Goal: Task Accomplishment & Management: Complete application form

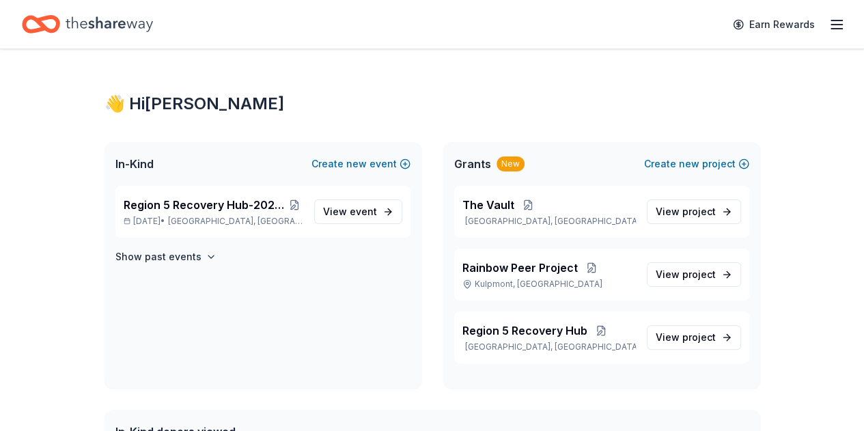
click at [365, 207] on span "event" at bounding box center [363, 212] width 27 height 12
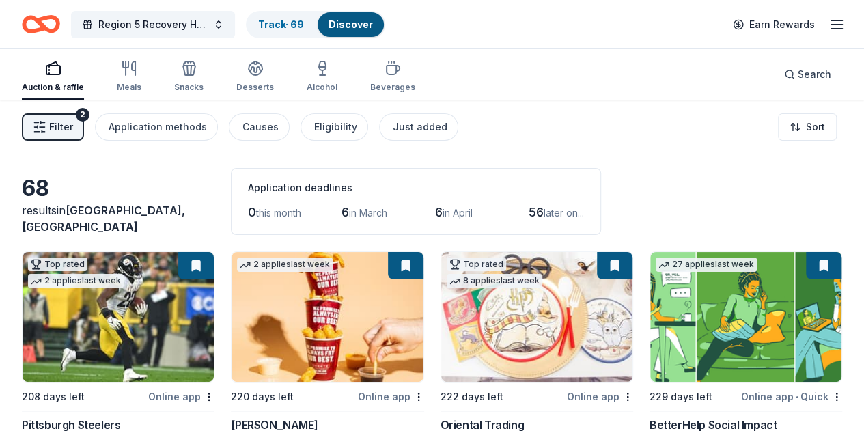
click at [73, 127] on span "Filter" at bounding box center [61, 127] width 24 height 16
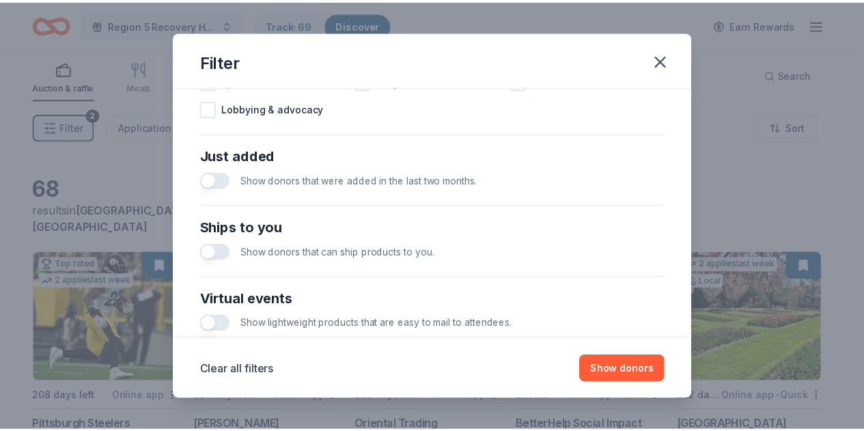
scroll to position [646, 0]
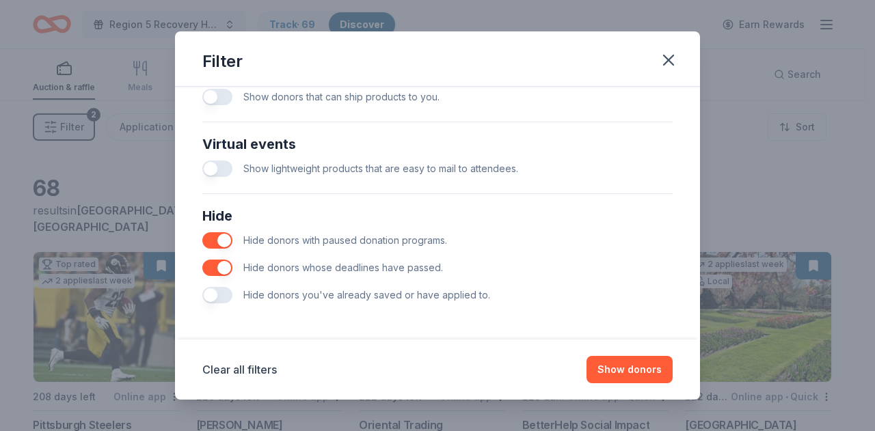
click at [227, 297] on button "button" at bounding box center [217, 295] width 30 height 16
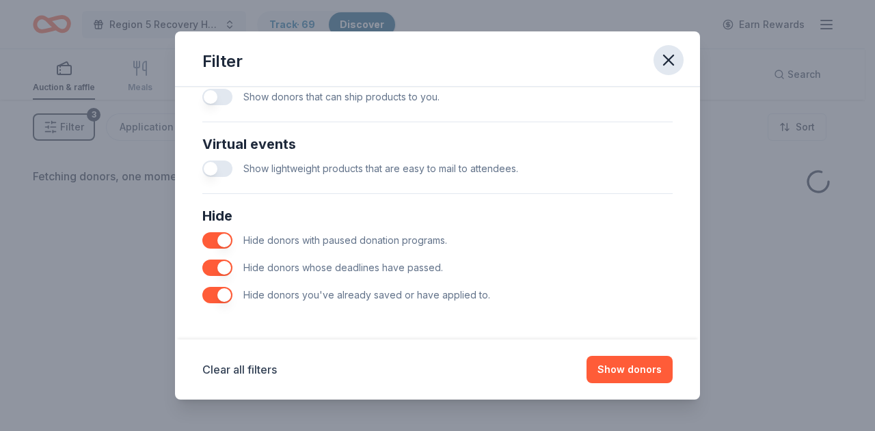
click at [670, 70] on button "button" at bounding box center [668, 60] width 30 height 30
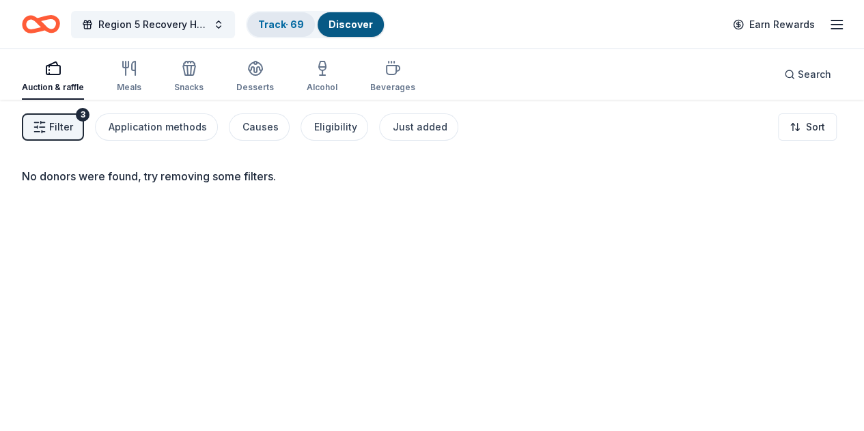
click at [280, 21] on link "Track · 69" at bounding box center [281, 24] width 46 height 12
click at [298, 25] on link "Track · 69" at bounding box center [281, 24] width 46 height 12
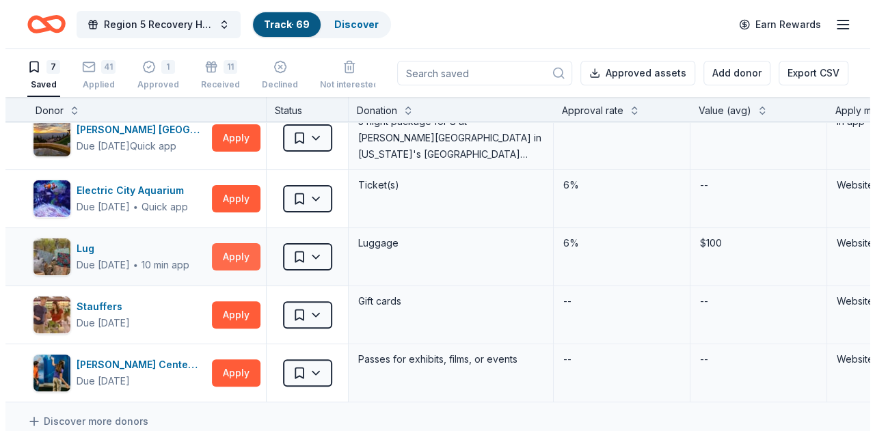
scroll to position [137, 0]
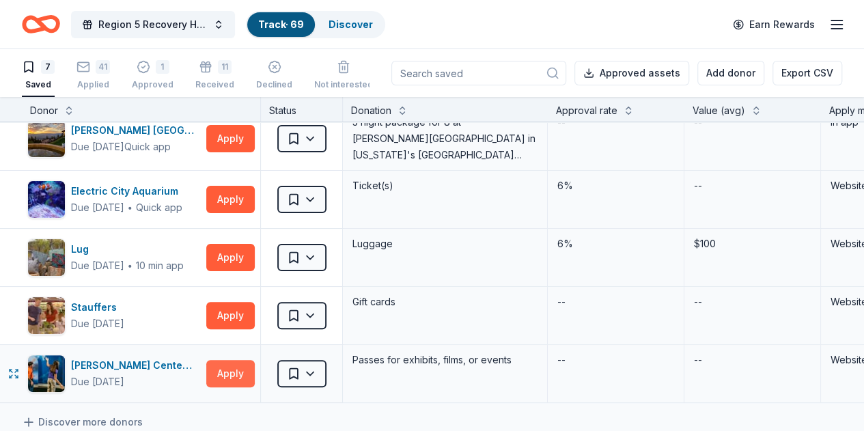
click at [236, 373] on button "Apply" at bounding box center [230, 373] width 49 height 27
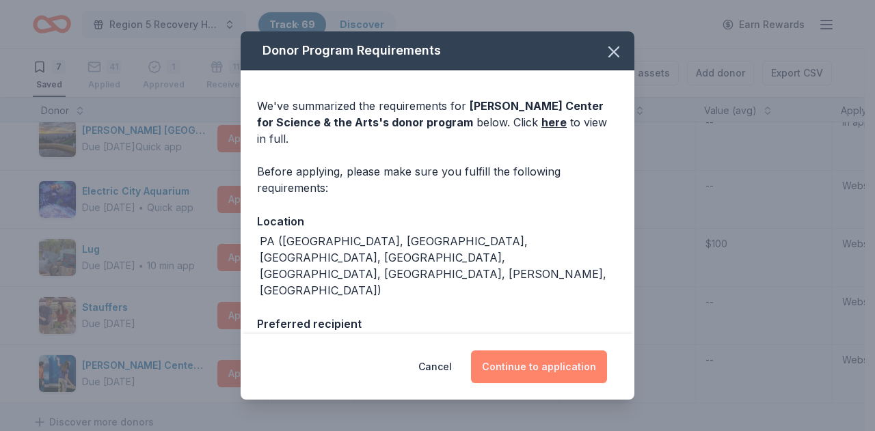
click at [491, 377] on button "Continue to application" at bounding box center [539, 367] width 136 height 33
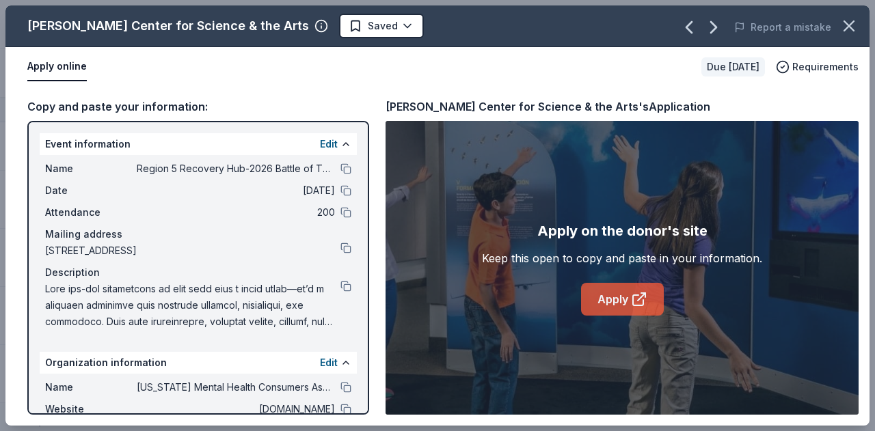
click at [636, 301] on icon at bounding box center [639, 299] width 16 height 16
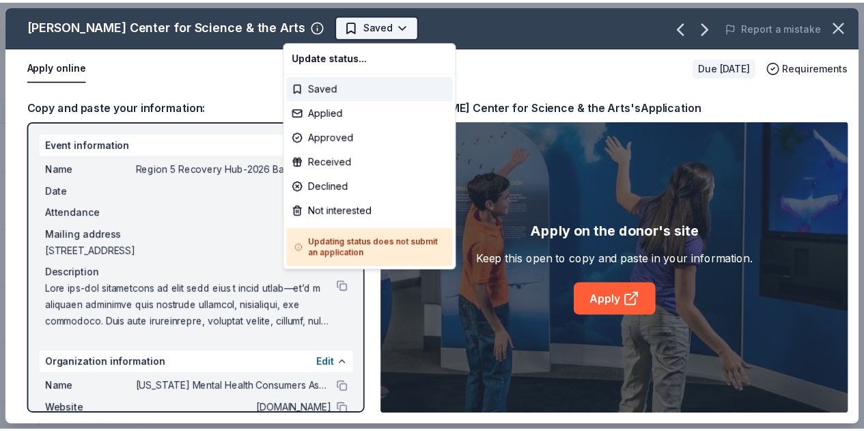
scroll to position [0, 0]
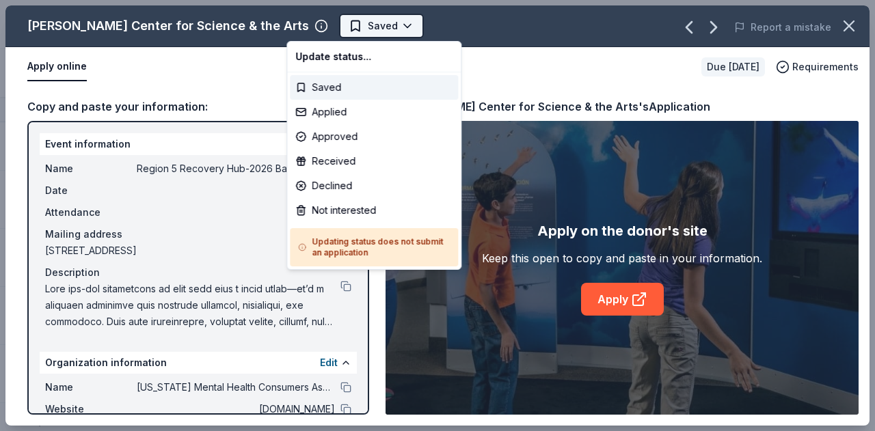
click at [342, 34] on html "Region 5 Recovery Hub-2026 Battle of The Bands Track · 69 Discover Earn Rewards…" at bounding box center [437, 215] width 875 height 431
click at [364, 210] on div "Not interested" at bounding box center [374, 210] width 168 height 25
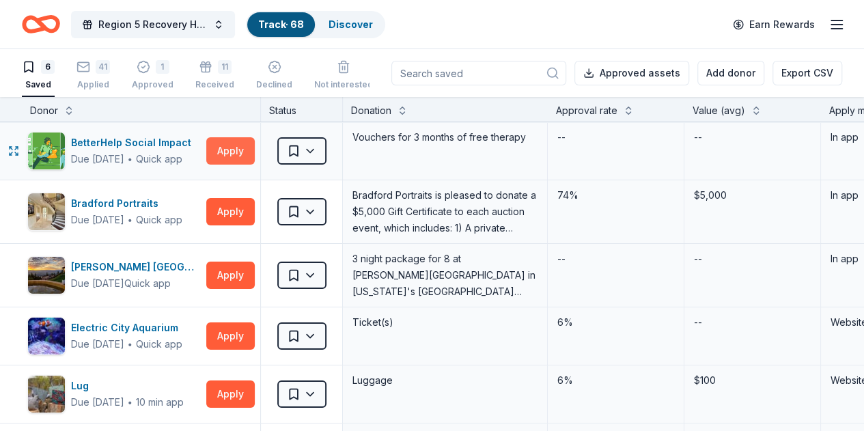
click at [237, 152] on button "Apply" at bounding box center [230, 150] width 49 height 27
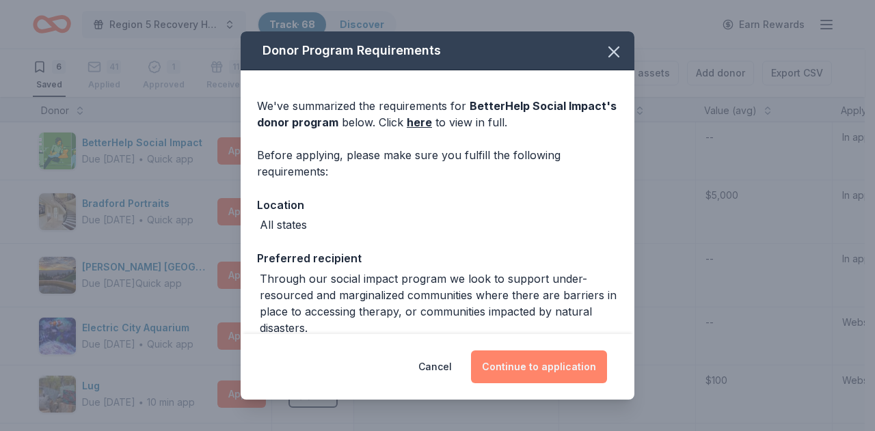
click at [539, 364] on button "Continue to application" at bounding box center [539, 367] width 136 height 33
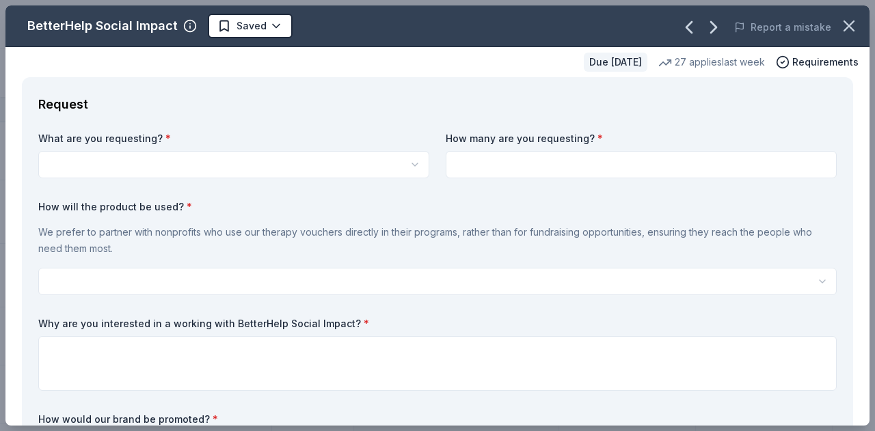
click at [353, 163] on html "Region 5 Recovery Hub-2026 Battle of The Bands Track · 68 Discover Earn Rewards…" at bounding box center [437, 215] width 875 height 431
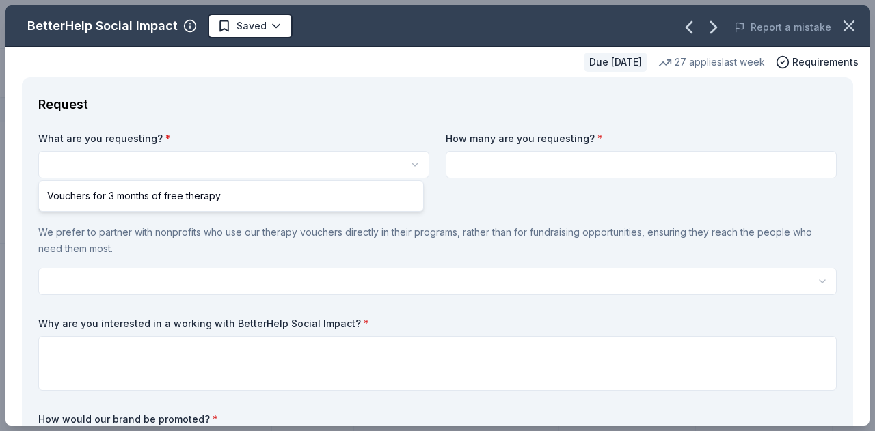
select select "Vouchers for 3 months of free therapy"
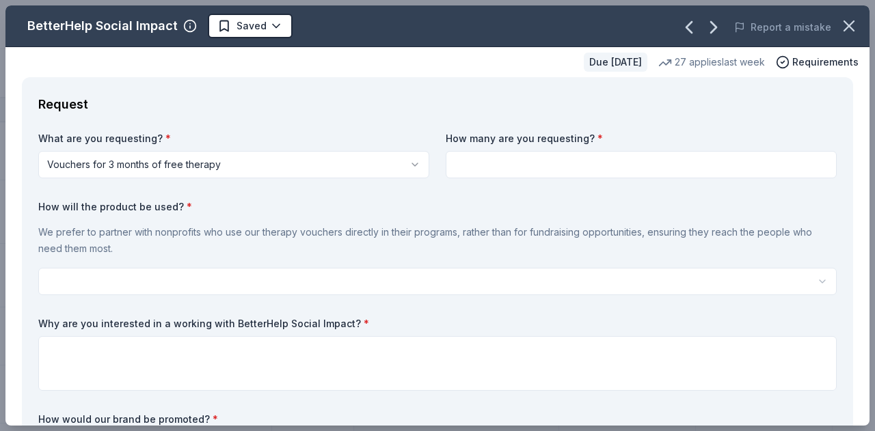
click at [554, 170] on input at bounding box center [641, 164] width 391 height 27
type input "3"
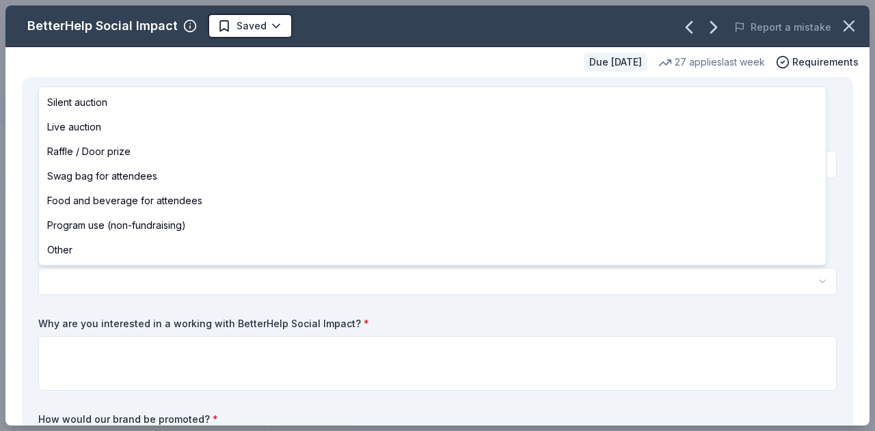
click at [215, 276] on html "Region 5 Recovery Hub-2026 Battle of The Bands Track · 68 Discover Earn Rewards…" at bounding box center [437, 215] width 875 height 431
select select "raffleDoorPrize"
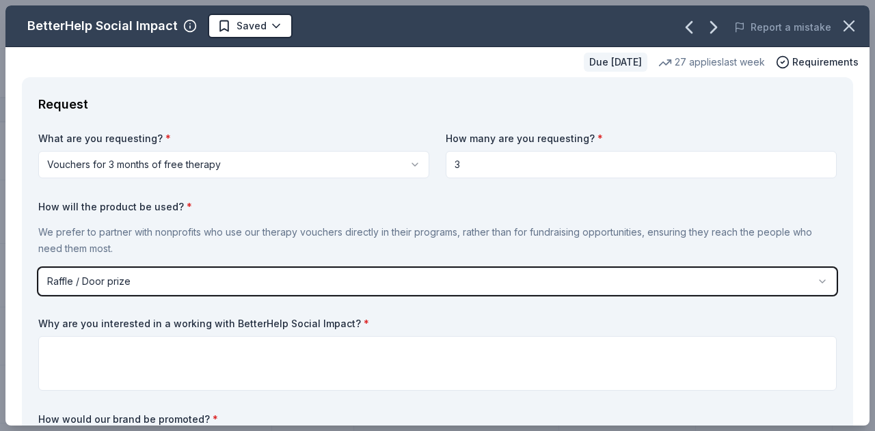
scroll to position [137, 0]
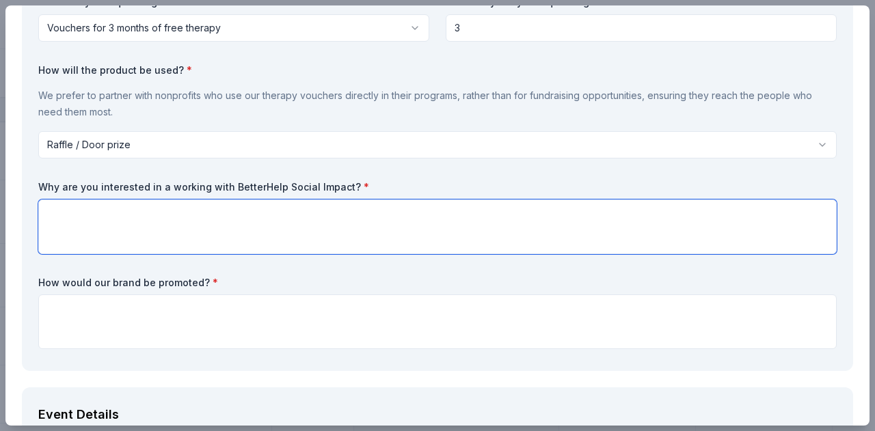
click at [267, 208] on textarea at bounding box center [437, 227] width 798 height 55
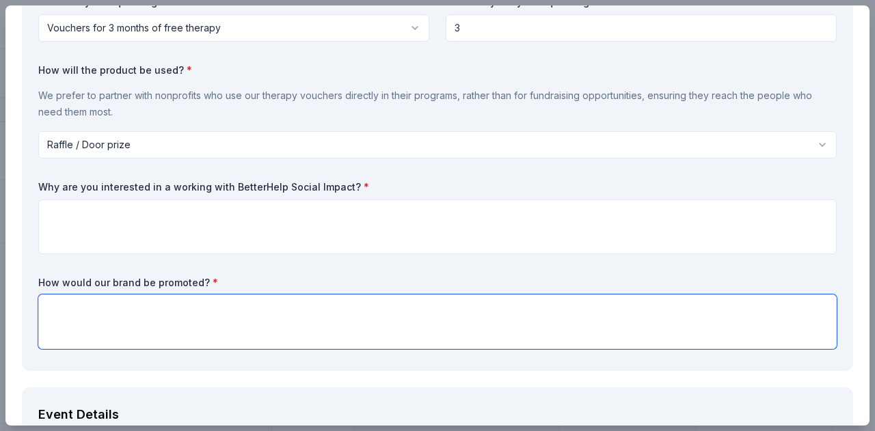
click at [240, 316] on textarea at bounding box center [437, 322] width 798 height 55
type textarea "In all flyers and promotional materials."
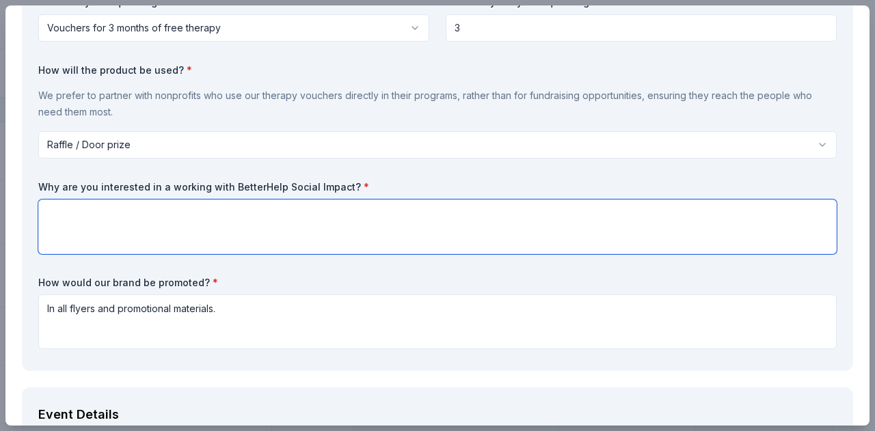
click at [227, 231] on textarea at bounding box center [437, 227] width 798 height 55
type textarea "B"
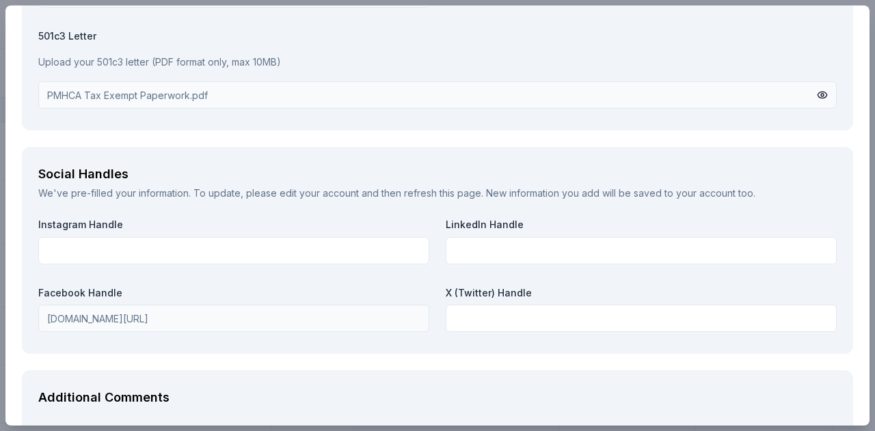
scroll to position [1940, 0]
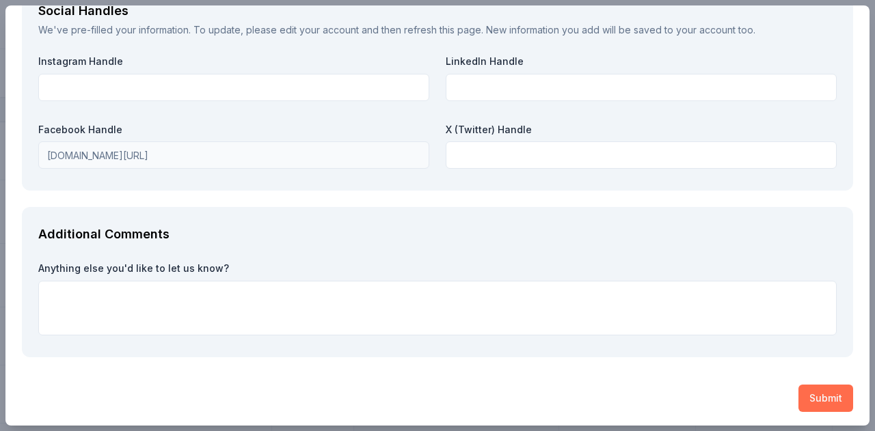
type textarea "We are a statewide advocacy organization."
click at [804, 390] on button "Submit" at bounding box center [825, 398] width 55 height 27
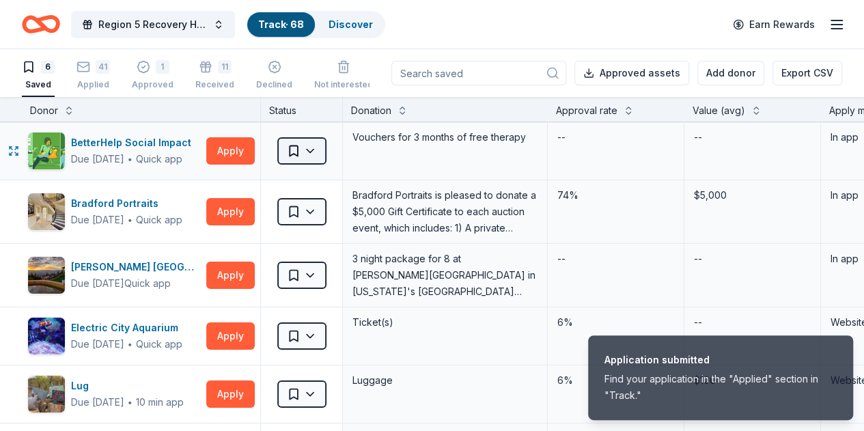
click at [323, 152] on html "Application submitted Find your application in the "Applied" section in "Track.…" at bounding box center [432, 215] width 864 height 431
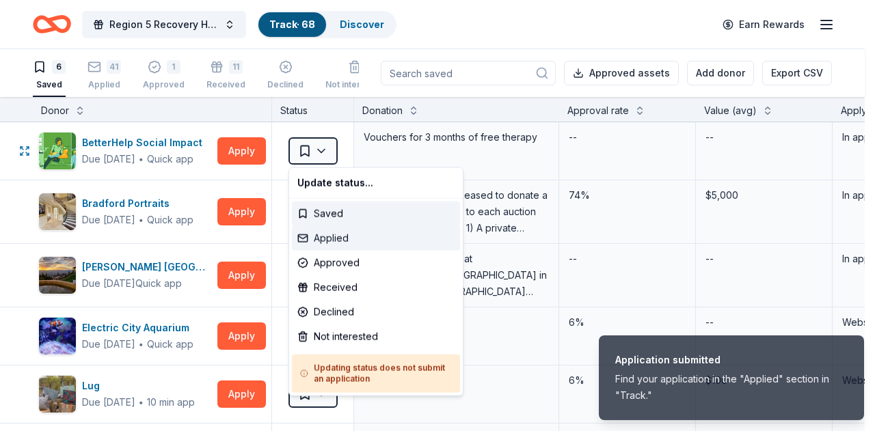
click at [355, 232] on div "Applied" at bounding box center [376, 238] width 168 height 25
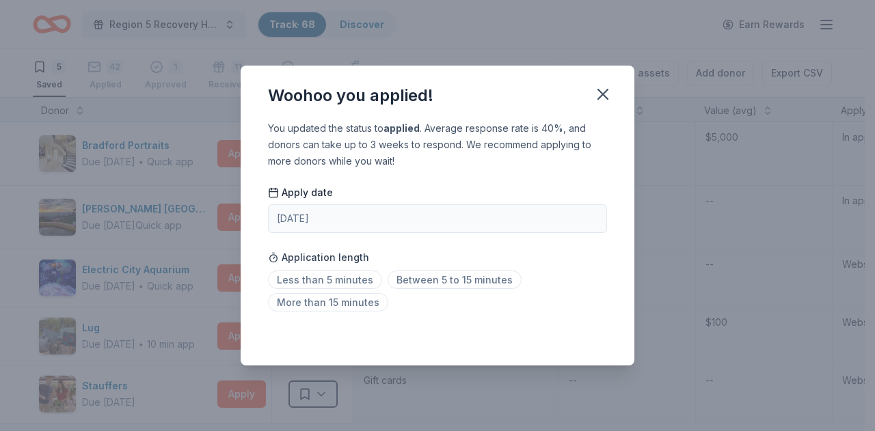
click at [615, 100] on button "button" at bounding box center [603, 94] width 30 height 30
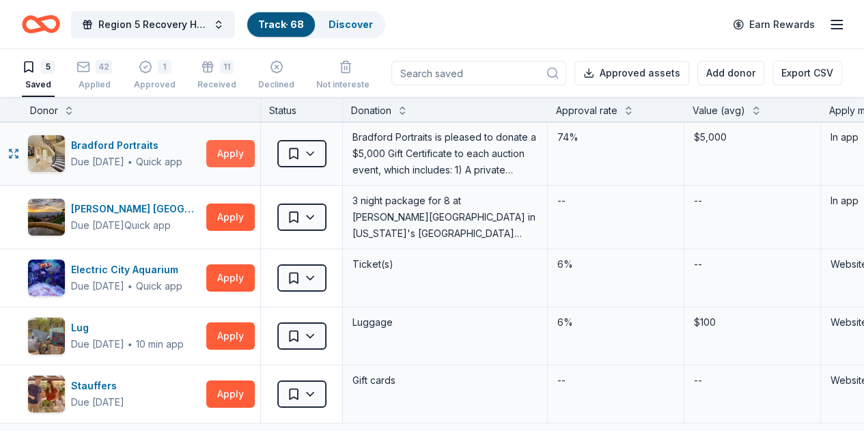
click at [245, 152] on button "Apply" at bounding box center [230, 153] width 49 height 27
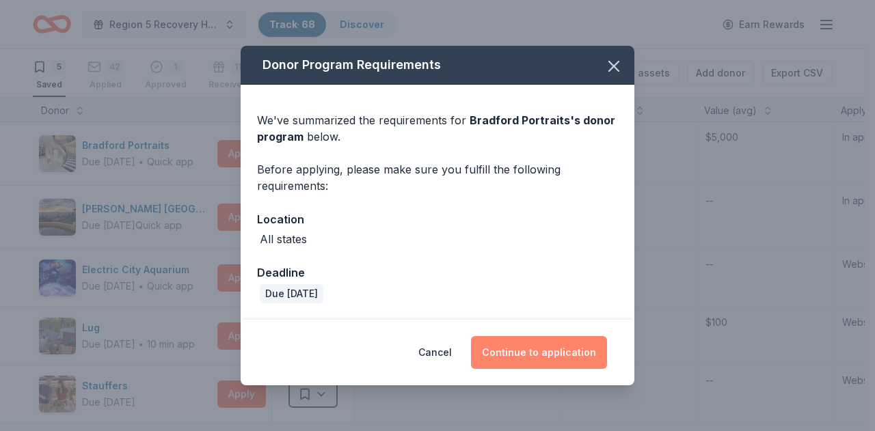
click at [561, 358] on button "Continue to application" at bounding box center [539, 352] width 136 height 33
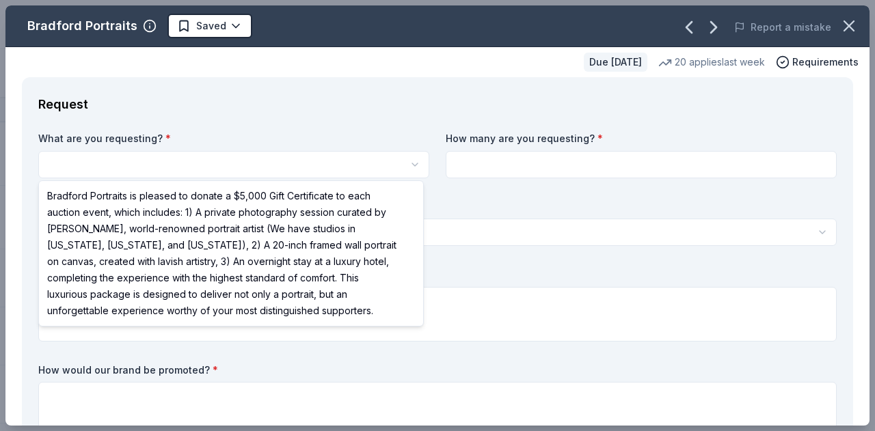
click at [312, 172] on html "Region 5 Recovery Hub-2026 Battle of The Bands Track · 68 Discover Earn Rewards…" at bounding box center [437, 215] width 875 height 431
select select "Bradford Portraits is pleased to donate a $5,000 Gift Certificate to each aucti…"
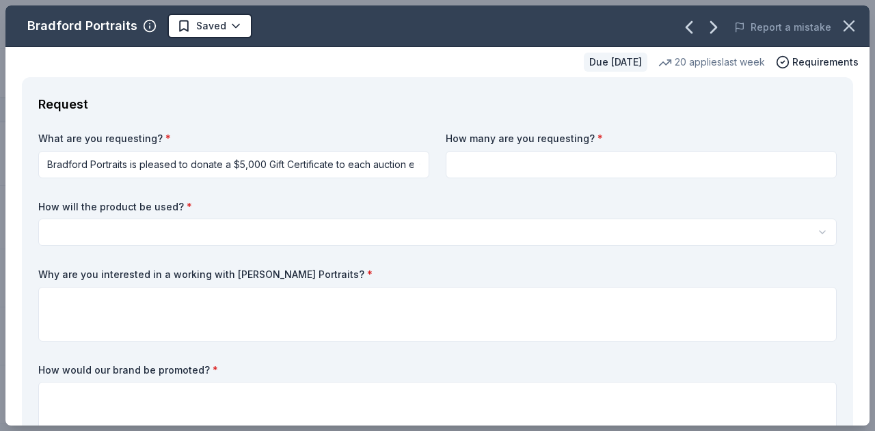
click at [528, 155] on input at bounding box center [641, 164] width 391 height 27
type input "2"
click at [374, 228] on html "Region 5 Recovery Hub-2026 Battle of The Bands Track · 68 Discover Earn Rewards…" at bounding box center [437, 215] width 875 height 431
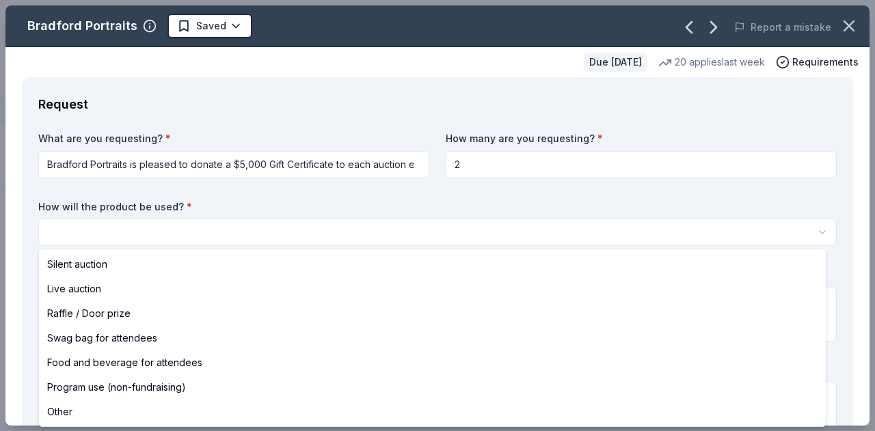
select select "silentAuction"
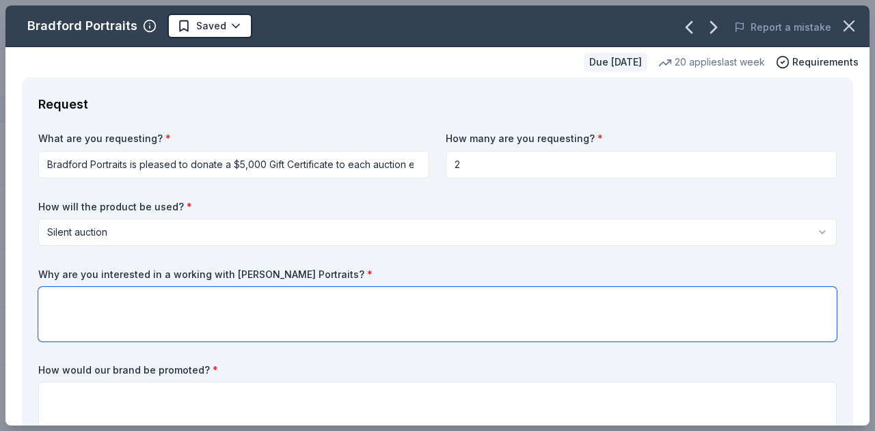
click at [308, 300] on textarea at bounding box center [437, 314] width 798 height 55
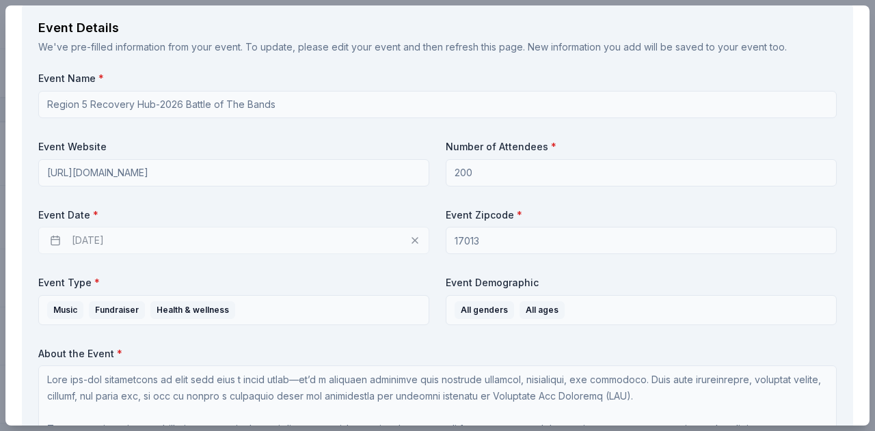
scroll to position [342, 0]
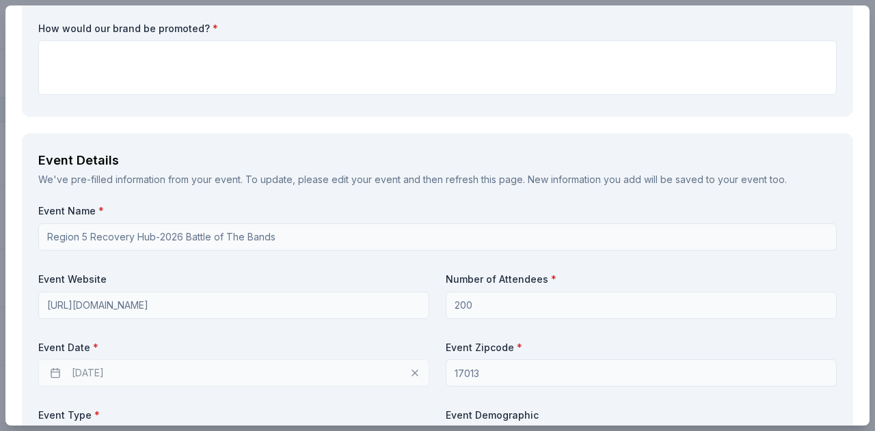
type textarea "We would llove for our families to get something beautiful made for their homes…"
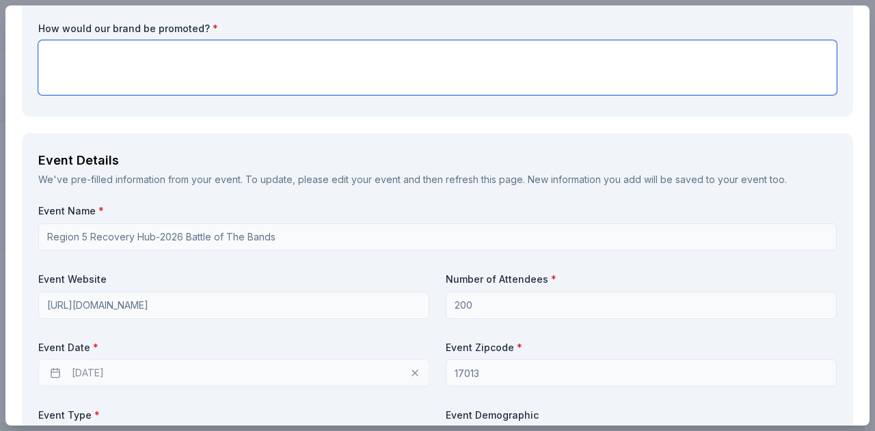
click at [251, 57] on textarea at bounding box center [437, 67] width 798 height 55
type textarea "i"
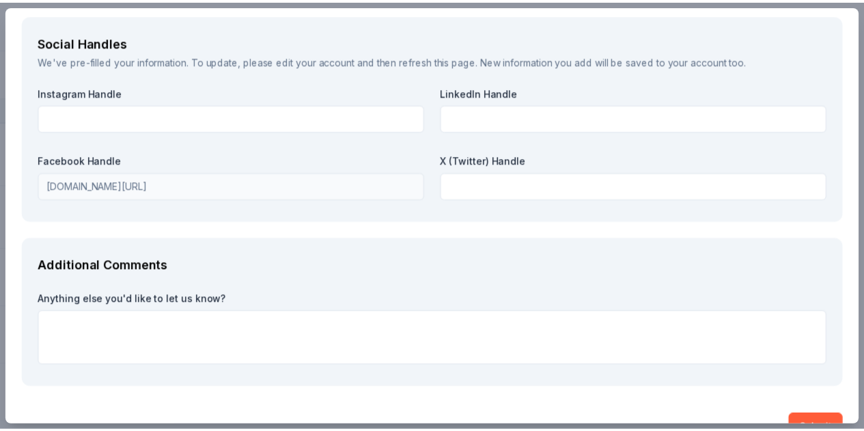
scroll to position [2048, 0]
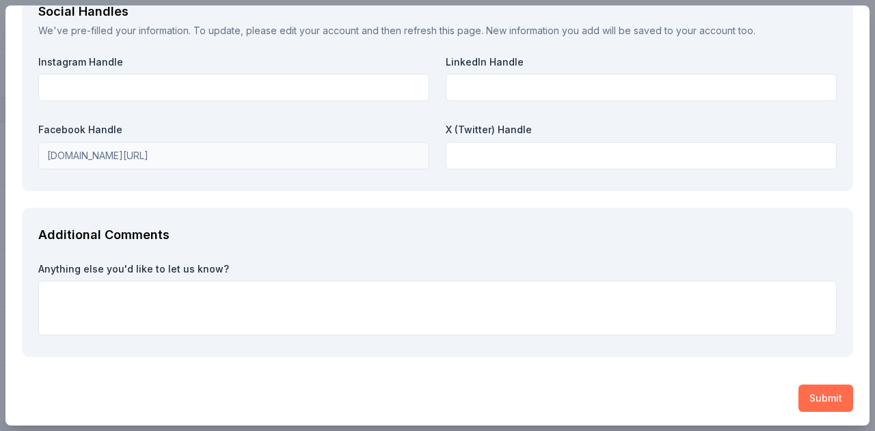
type textarea "In all promotional materials."
click at [808, 396] on button "Submit" at bounding box center [825, 398] width 55 height 27
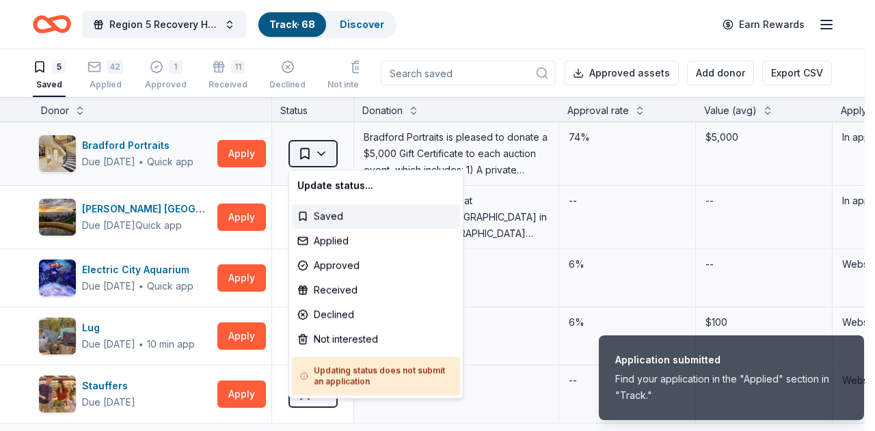
click at [292, 156] on html "Application submitted Find your application in the "Applied" section in "Track.…" at bounding box center [437, 215] width 875 height 431
click at [349, 243] on div "Applied" at bounding box center [376, 241] width 168 height 25
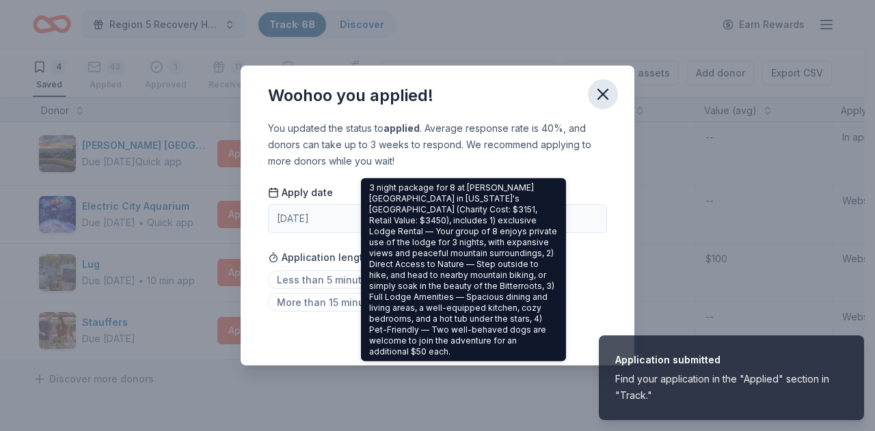
click at [588, 90] on button "button" at bounding box center [603, 94] width 30 height 30
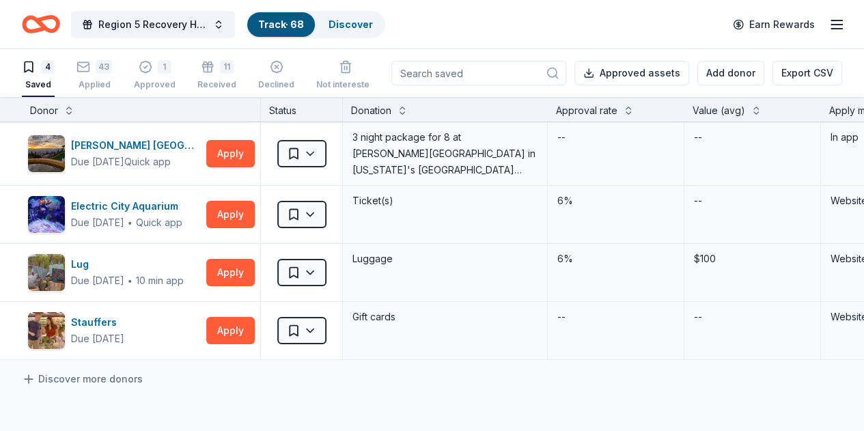
click at [46, 25] on icon "Home" at bounding box center [41, 24] width 38 height 32
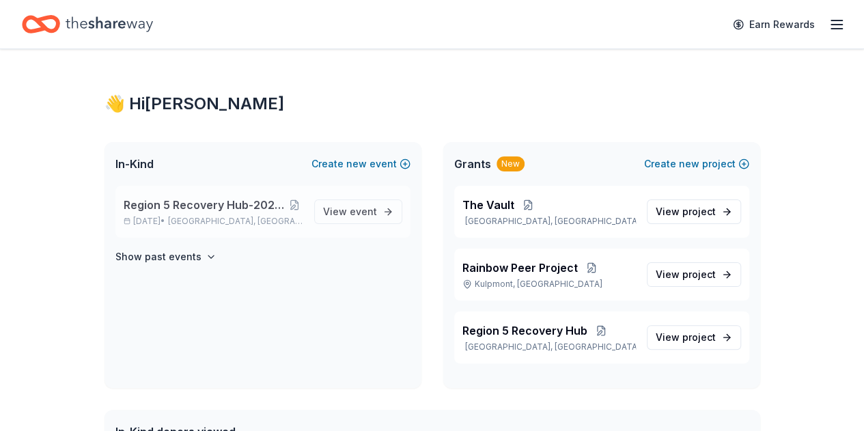
click at [246, 210] on span "Region 5 Recovery Hub-2026 Battle of The Bands" at bounding box center [205, 205] width 163 height 16
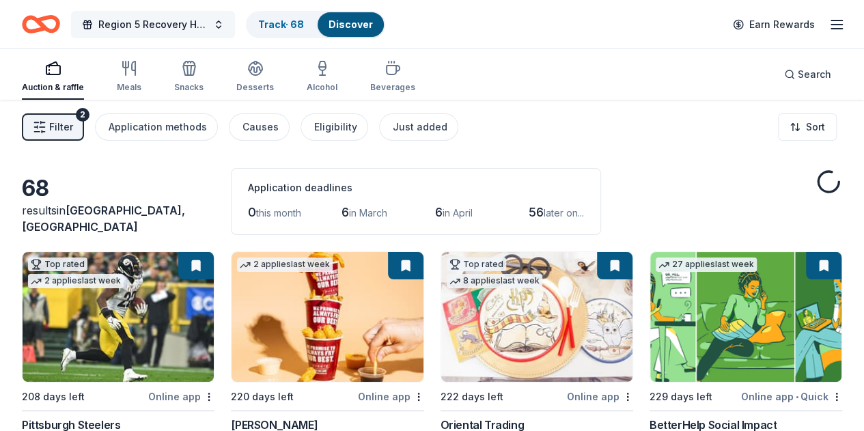
click at [225, 32] on button "Region 5 Recovery Hub-2026 Battle of The Bands" at bounding box center [153, 24] width 164 height 27
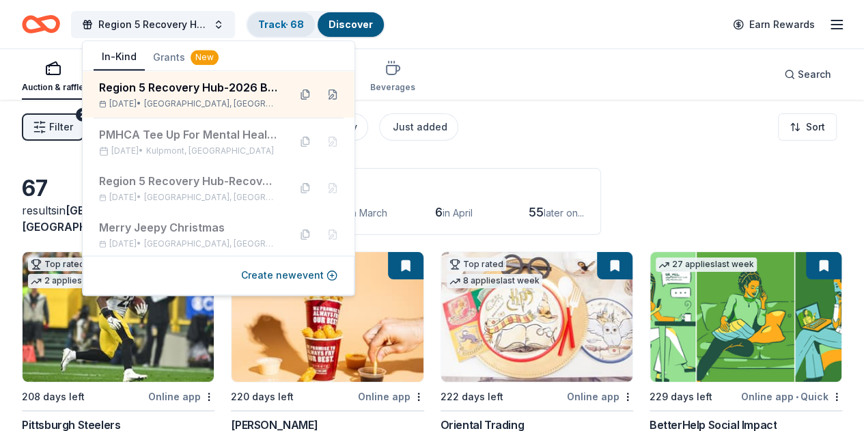
click at [312, 34] on div "Track · 68" at bounding box center [281, 24] width 68 height 25
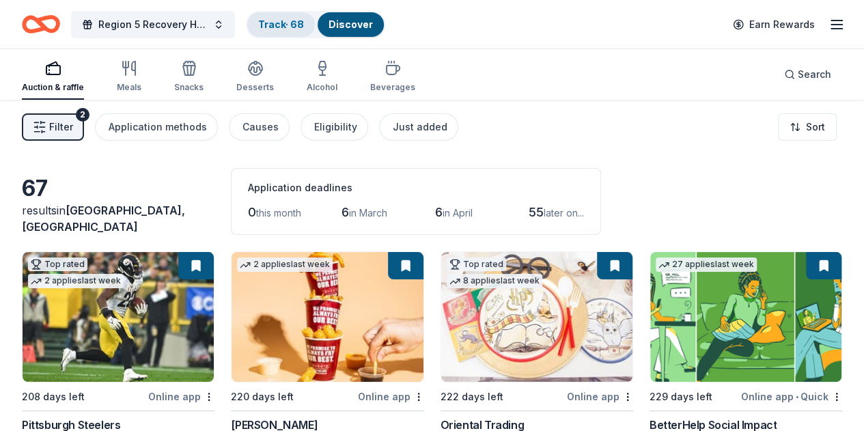
click at [312, 33] on div "Track · 68" at bounding box center [281, 24] width 68 height 25
click at [299, 21] on link "Track · 68" at bounding box center [281, 24] width 46 height 12
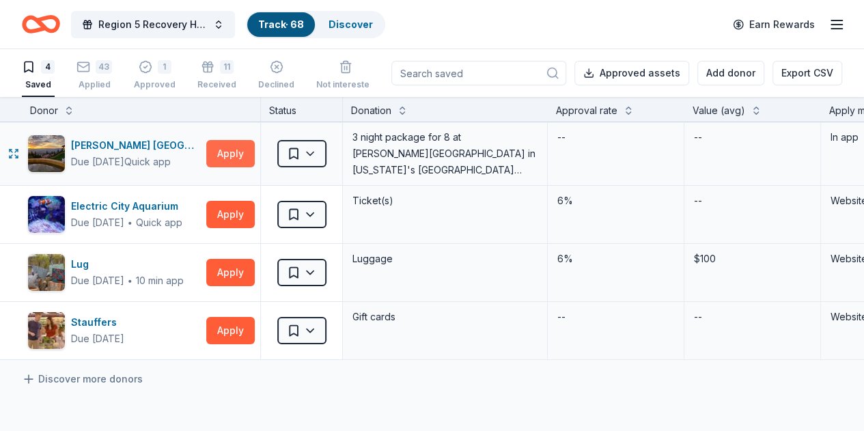
click at [255, 156] on button "Apply" at bounding box center [230, 153] width 49 height 27
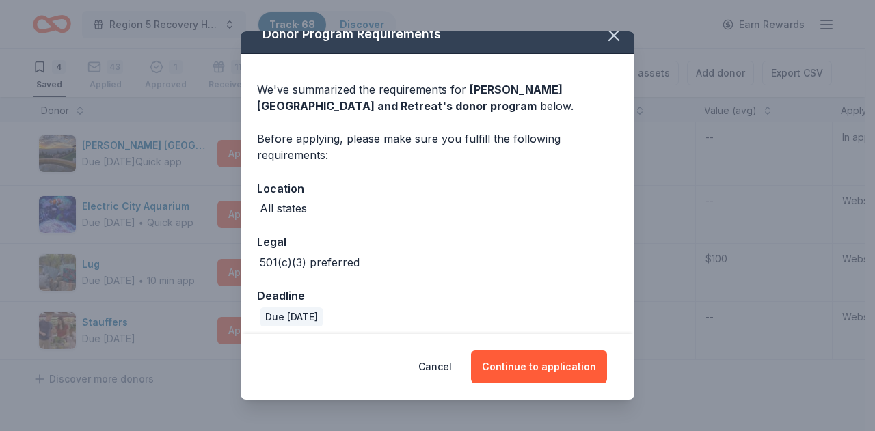
scroll to position [25, 0]
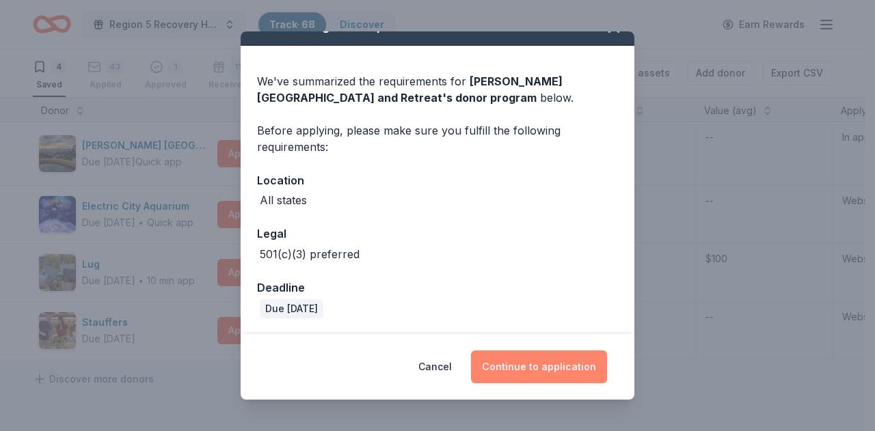
click at [555, 367] on button "Continue to application" at bounding box center [539, 367] width 136 height 33
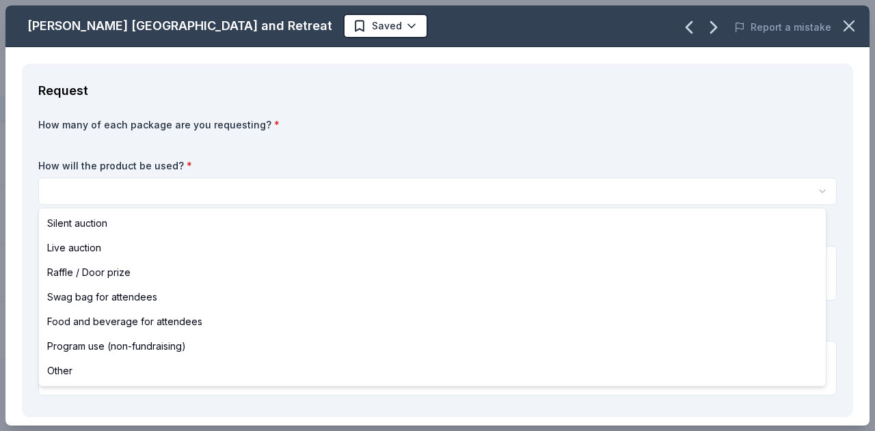
scroll to position [0, 0]
click at [454, 195] on html "Region 5 Recovery Hub-2026 Battle of The Bands Track · 68 Discover Earn Rewards…" at bounding box center [437, 215] width 875 height 431
select select "raffleDoorPrize"
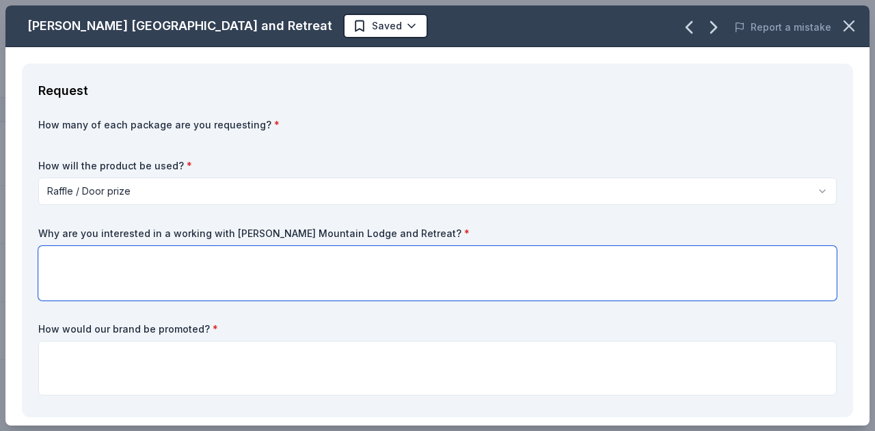
click at [370, 266] on textarea at bounding box center [437, 273] width 798 height 55
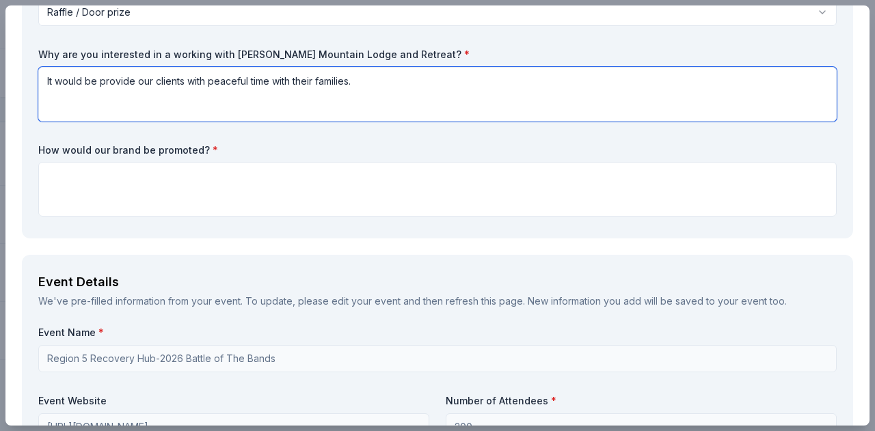
scroll to position [205, 0]
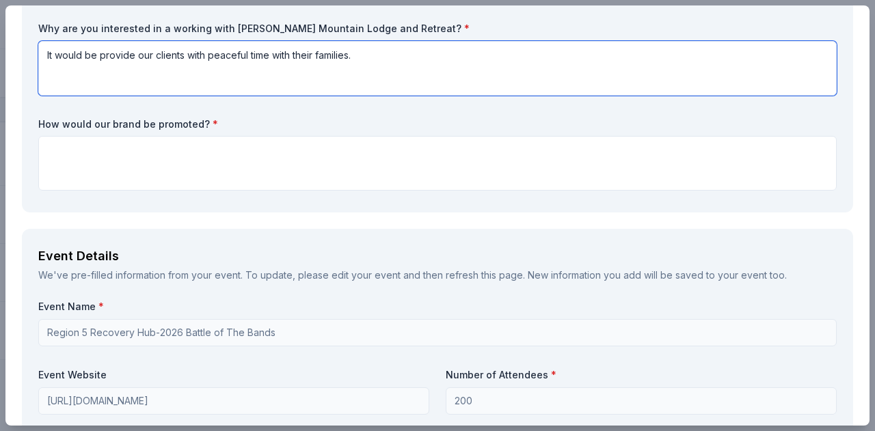
type textarea "It would be provide our clients with peaceful time with their families."
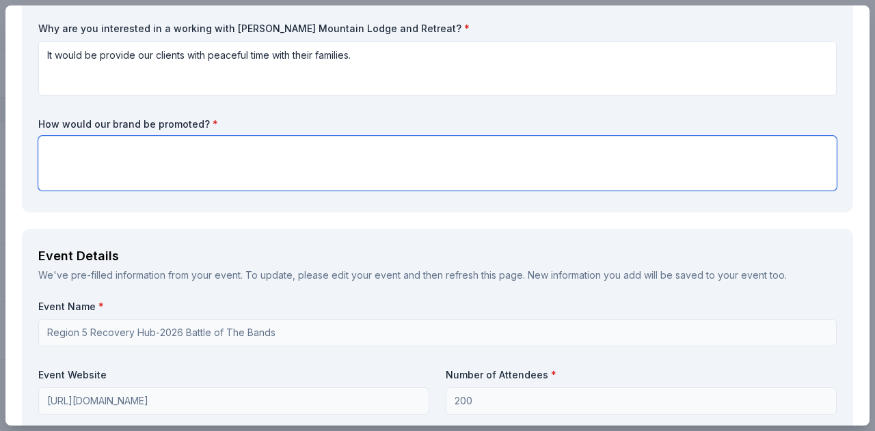
click at [398, 169] on textarea at bounding box center [437, 163] width 798 height 55
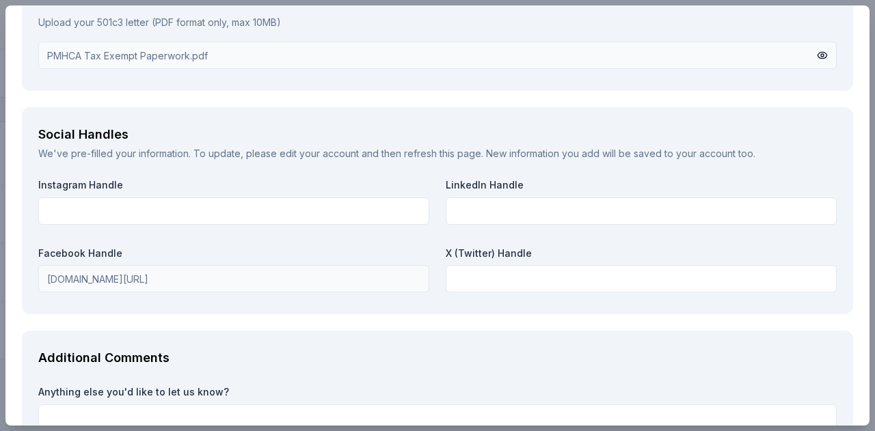
scroll to position [1850, 0]
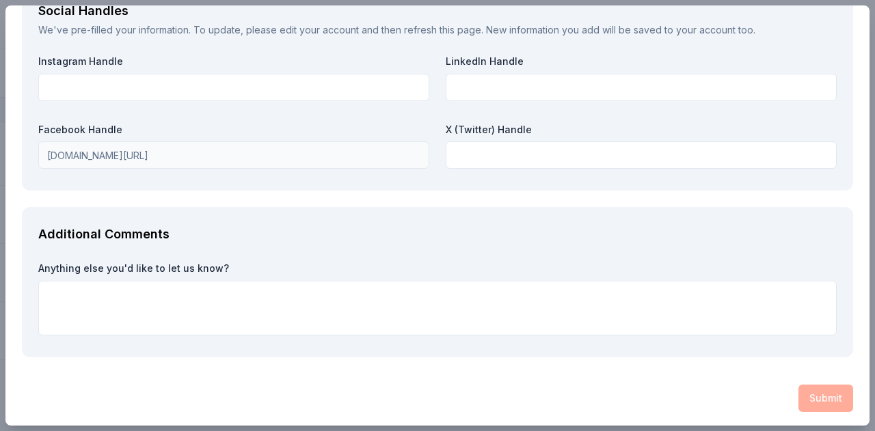
click at [815, 397] on div "Submit" at bounding box center [437, 398] width 831 height 27
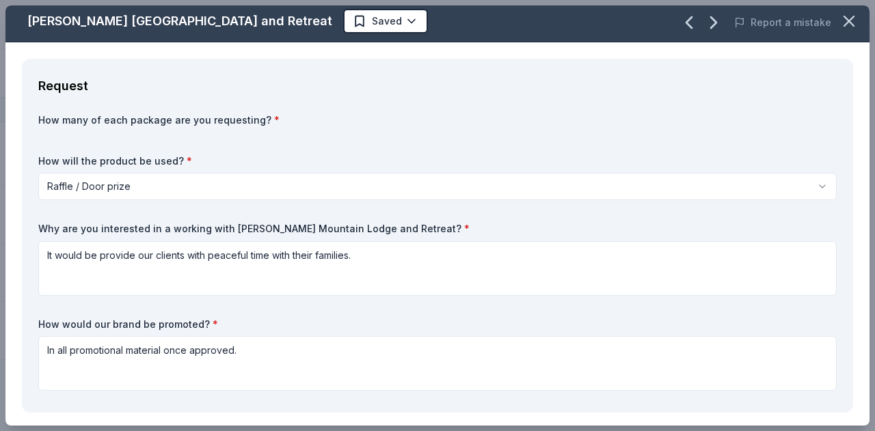
drag, startPoint x: 428, startPoint y: 281, endPoint x: 433, endPoint y: 286, distance: 7.7
click at [433, 286] on div "How many of each package are you requesting? * How will the product be used? * …" at bounding box center [437, 254] width 798 height 283
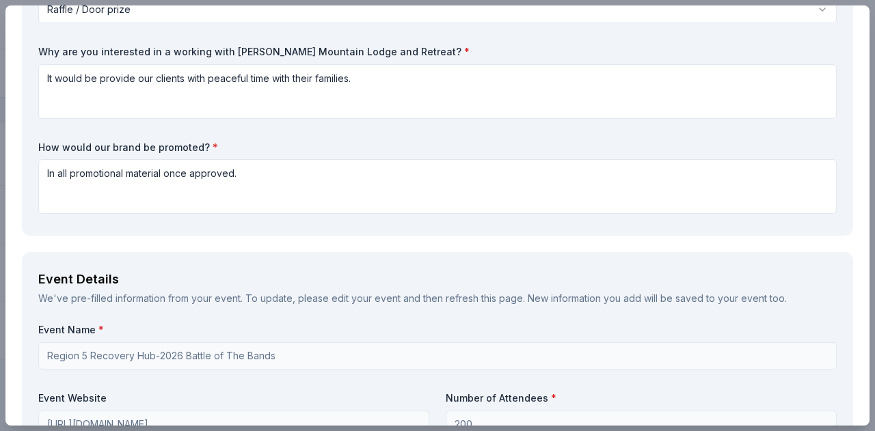
scroll to position [278, 0]
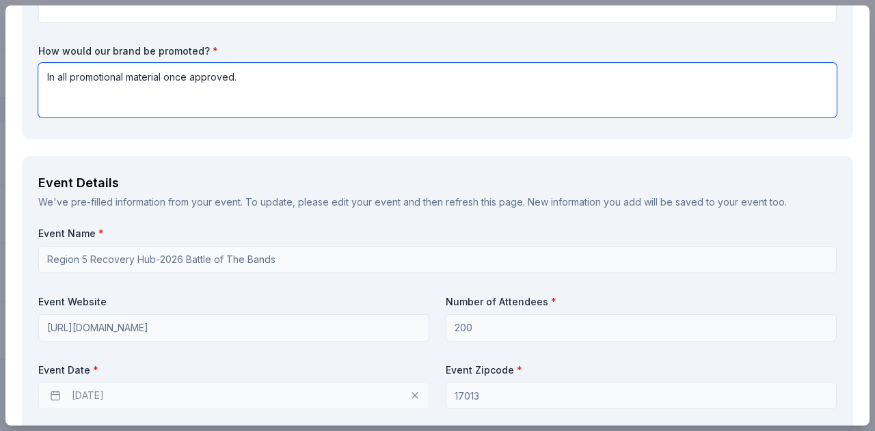
click at [324, 66] on textarea "In all promotional material once approved." at bounding box center [437, 90] width 798 height 55
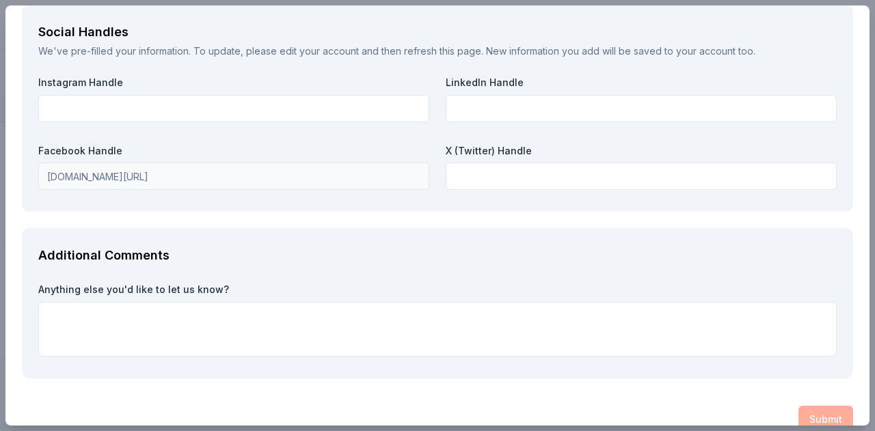
scroll to position [1850, 0]
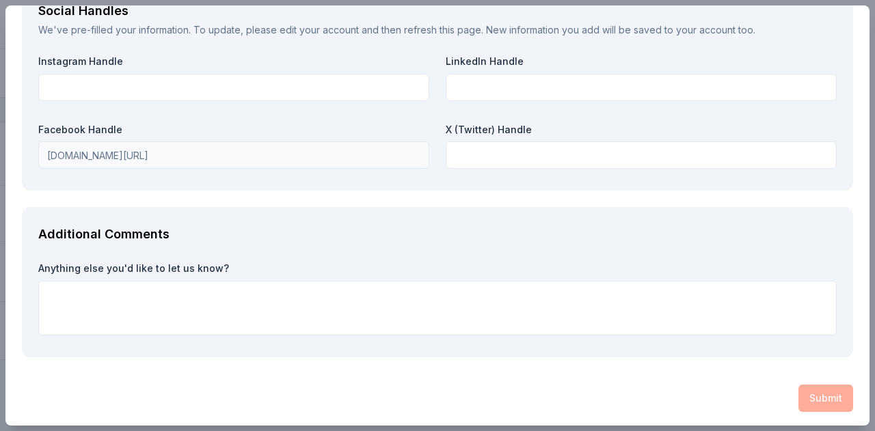
type textarea "In all promotional material once approved. Social media too."
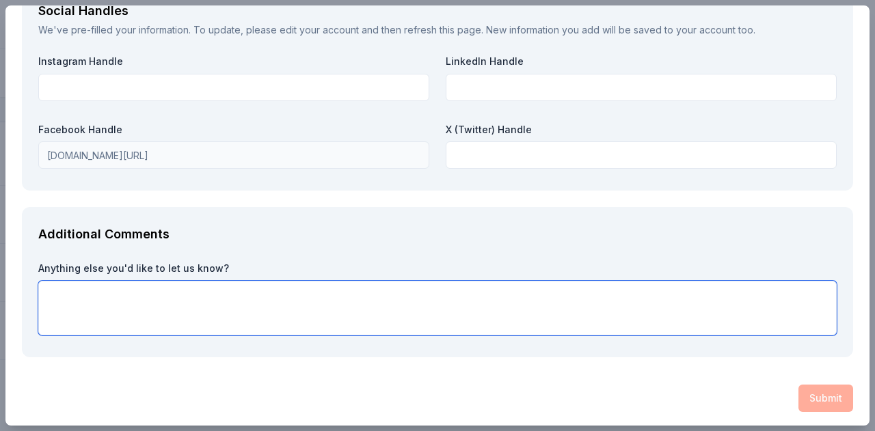
click at [555, 300] on textarea at bounding box center [437, 308] width 798 height 55
type textarea "N/A"
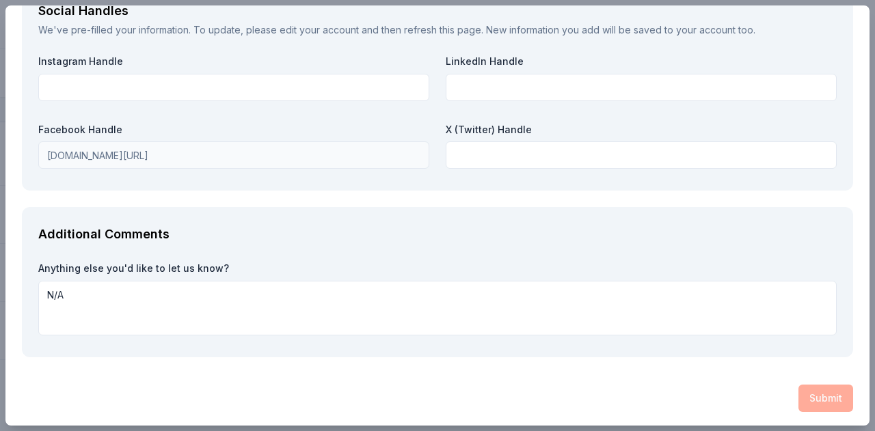
drag, startPoint x: 834, startPoint y: 367, endPoint x: 836, endPoint y: 374, distance: 7.4
click at [828, 398] on div "Submit" at bounding box center [437, 398] width 831 height 27
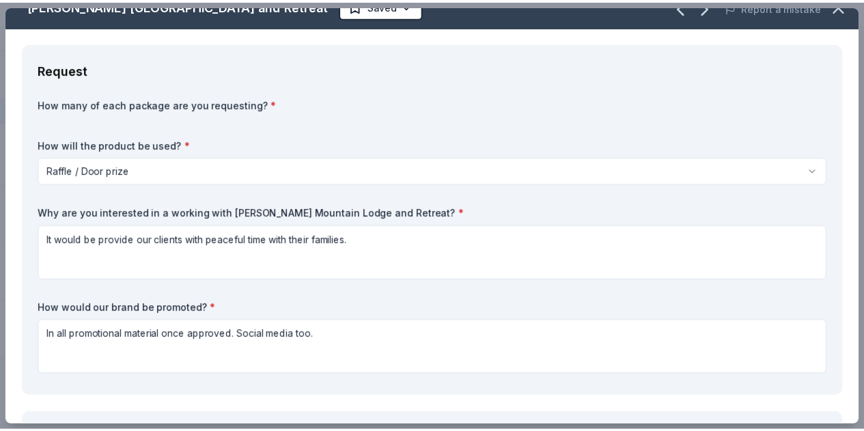
scroll to position [0, 0]
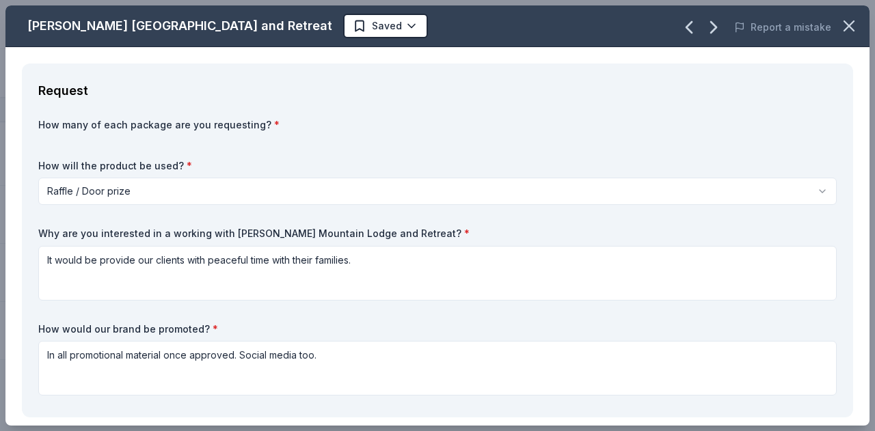
click at [205, 150] on div "How many of each package are you requesting? * How will the product be used? * …" at bounding box center [437, 259] width 798 height 283
click at [206, 149] on div "How many of each package are you requesting? * How will the product be used? * …" at bounding box center [437, 259] width 798 height 283
click at [190, 140] on div "How many of each package are you requesting? * How will the product be used? * …" at bounding box center [437, 259] width 798 height 283
click at [241, 139] on div "How many of each package are you requesting? * How will the product be used? * …" at bounding box center [437, 259] width 798 height 283
drag, startPoint x: 245, startPoint y: 135, endPoint x: 208, endPoint y: 103, distance: 48.9
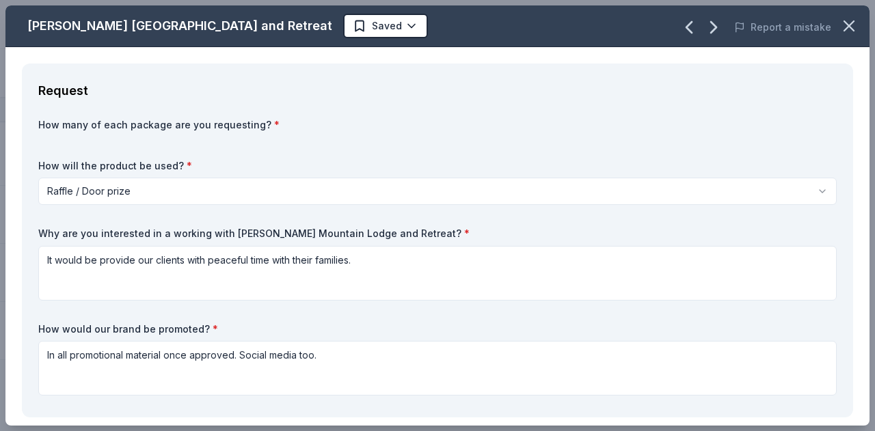
click at [238, 123] on div "How many of each package are you requesting? *" at bounding box center [437, 127] width 798 height 19
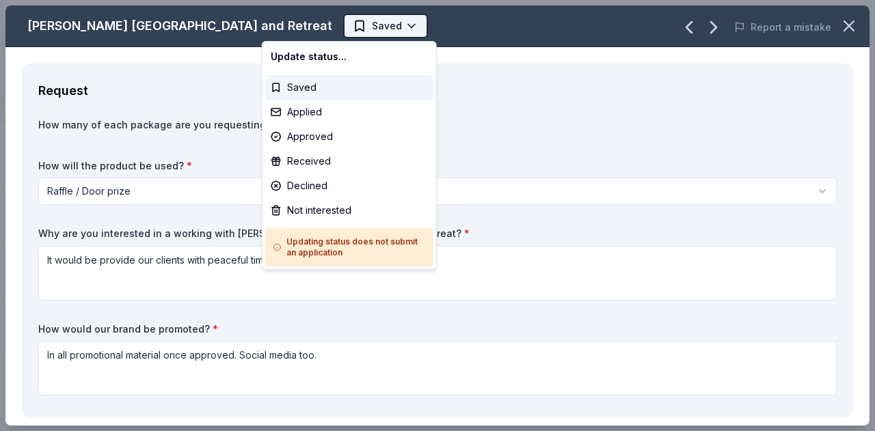
click at [287, 17] on html "Region 5 Recovery Hub-2026 Battle of The Bands Track · 68 Discover Earn Rewards…" at bounding box center [437, 215] width 875 height 431
click at [343, 204] on div "Not interested" at bounding box center [349, 210] width 168 height 25
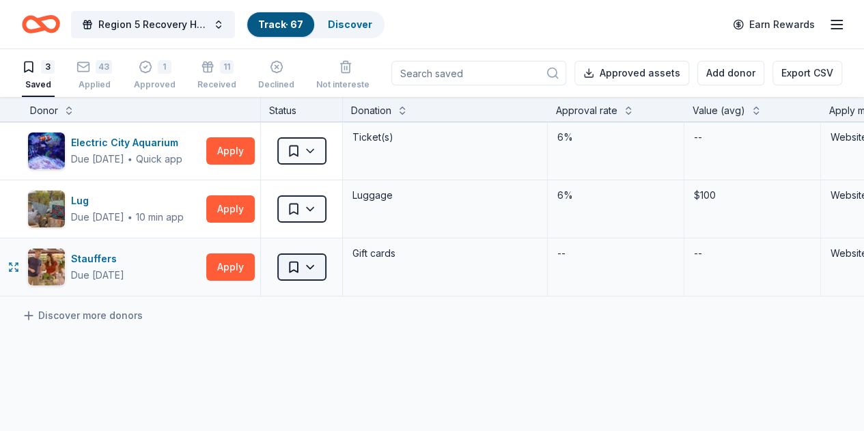
click at [325, 269] on html "Region 5 Recovery Hub-2026 Battle of The Bands Track · 67 Discover Earn Rewards…" at bounding box center [432, 215] width 864 height 431
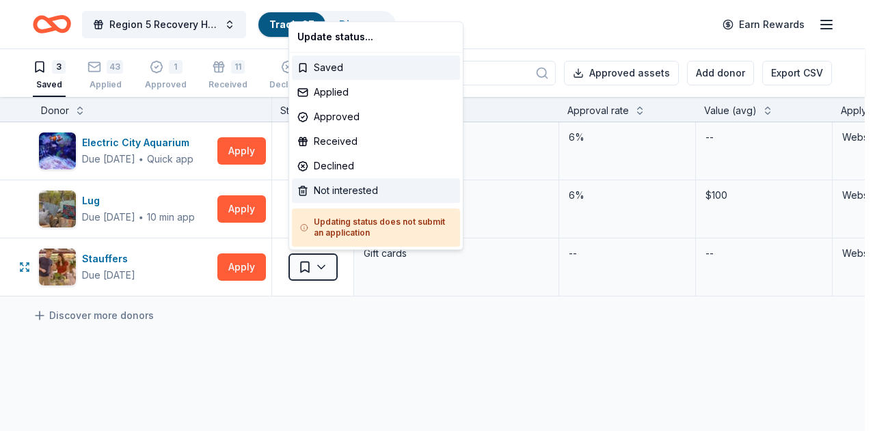
click at [353, 188] on div "Not interested" at bounding box center [376, 190] width 168 height 25
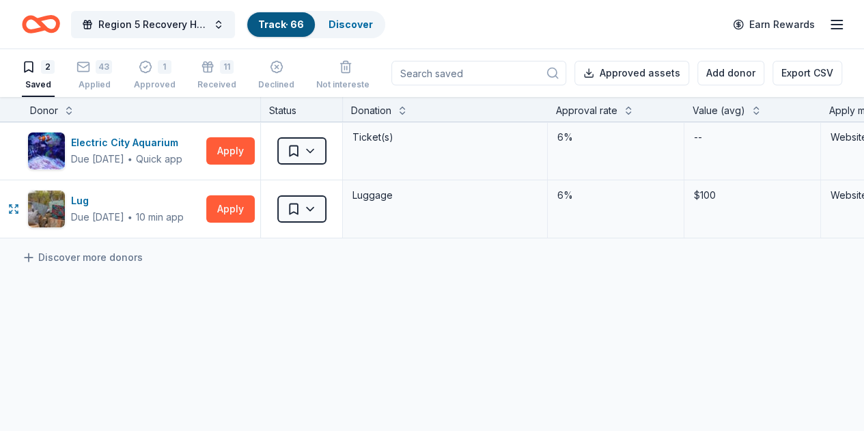
click at [316, 210] on html "Region 5 Recovery Hub-2026 Battle of The Bands Track · 66 Discover Earn Rewards…" at bounding box center [432, 215] width 864 height 431
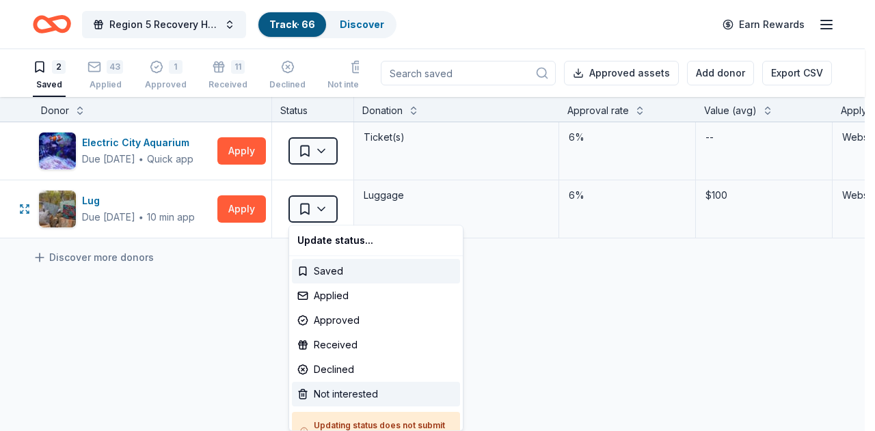
click at [370, 387] on div "Not interested" at bounding box center [376, 394] width 168 height 25
click at [325, 152] on html "Region 5 Recovery Hub-2026 Battle of The Bands Track · 66 Discover Earn Rewards…" at bounding box center [437, 215] width 875 height 431
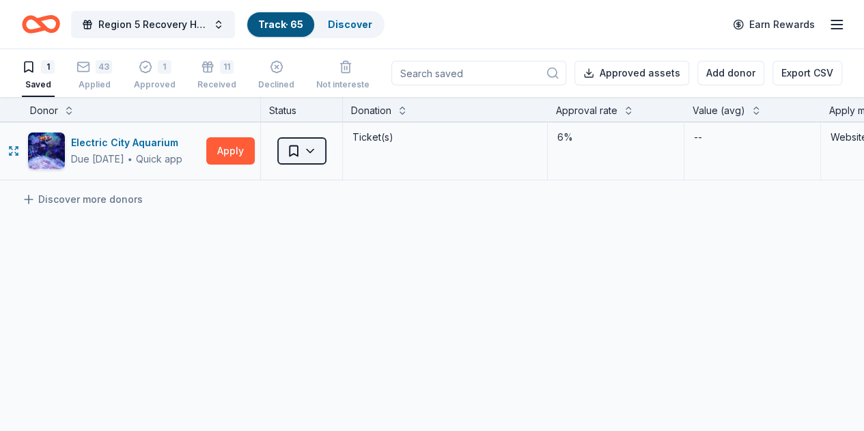
click at [324, 152] on html "Region 5 Recovery Hub-2026 Battle of The Bands Track · 65 Discover Earn Rewards…" at bounding box center [432, 215] width 864 height 431
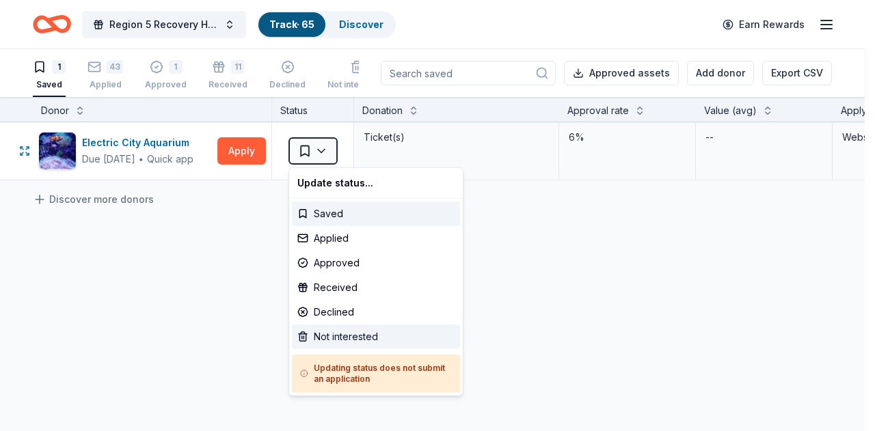
click at [401, 326] on div "Not interested" at bounding box center [376, 337] width 168 height 25
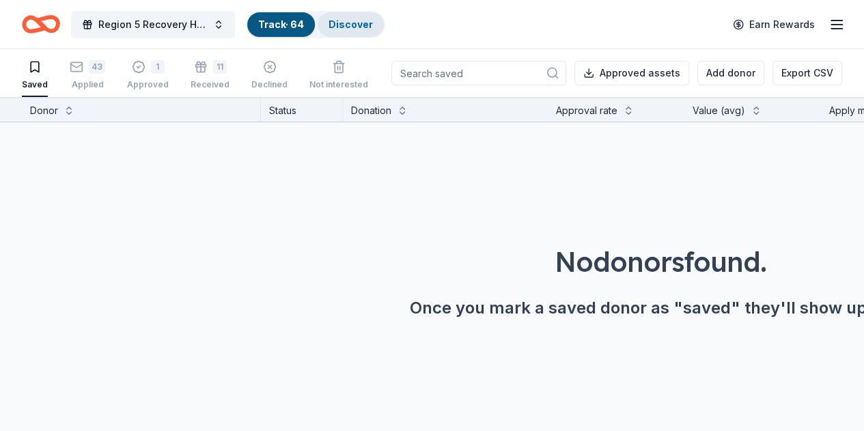
click at [368, 17] on div "Discover" at bounding box center [351, 24] width 66 height 25
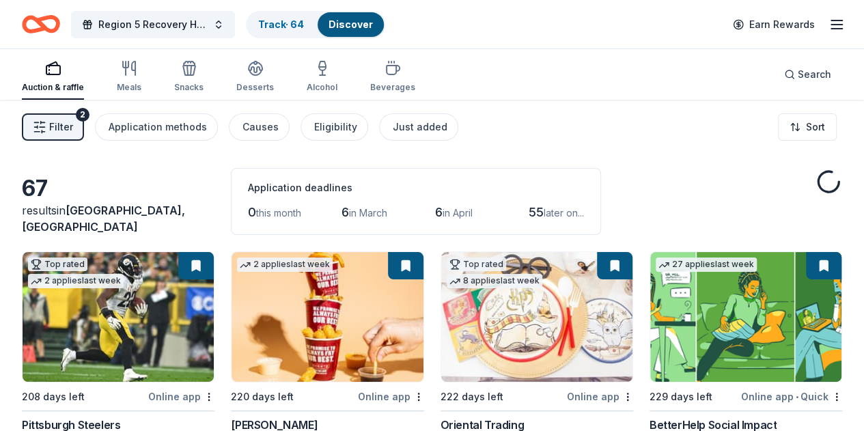
click at [60, 25] on icon "Home" at bounding box center [41, 24] width 38 height 32
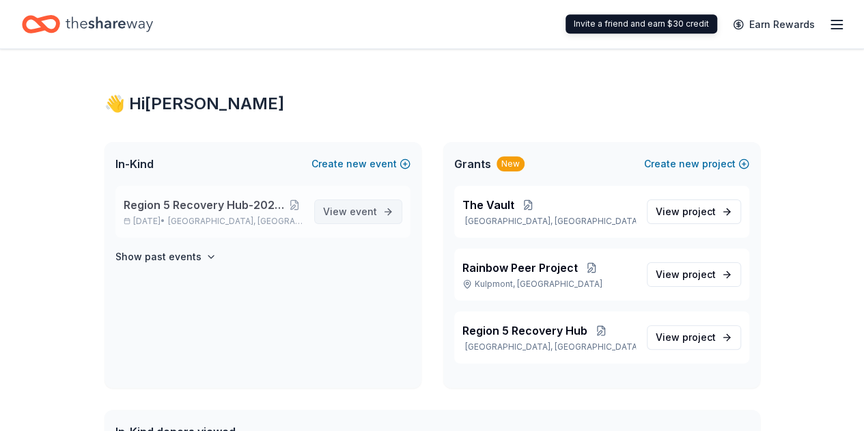
click at [384, 218] on link "View event" at bounding box center [358, 212] width 88 height 25
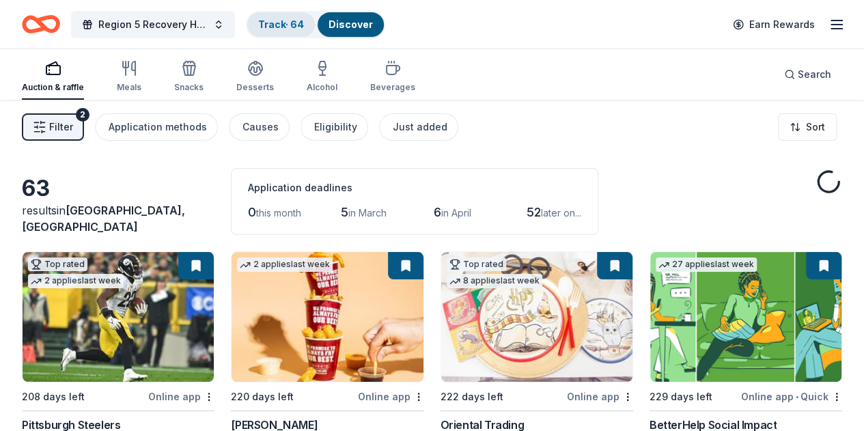
click at [300, 25] on link "Track · 64" at bounding box center [281, 24] width 46 height 12
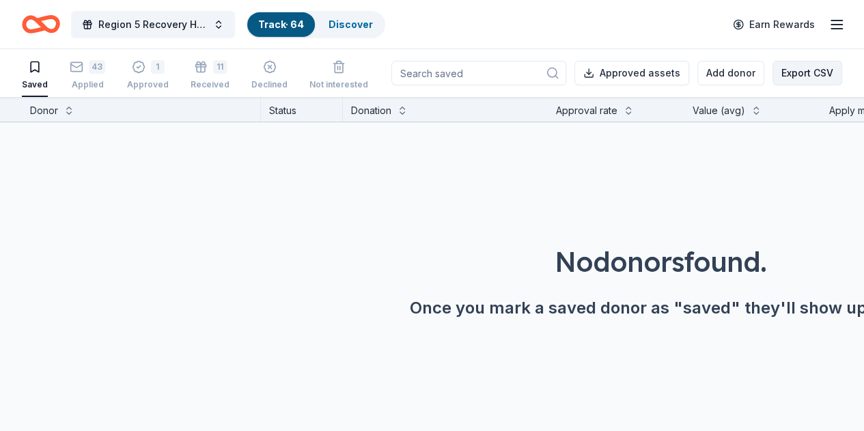
click at [830, 74] on button "Export CSV" at bounding box center [808, 73] width 70 height 25
